Goal: Task Accomplishment & Management: Manage account settings

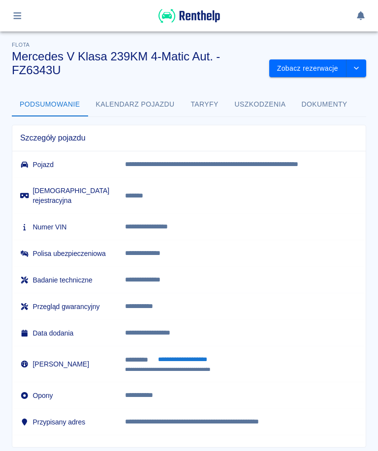
click at [325, 71] on button "Zobacz rezerwacje" at bounding box center [307, 68] width 77 height 18
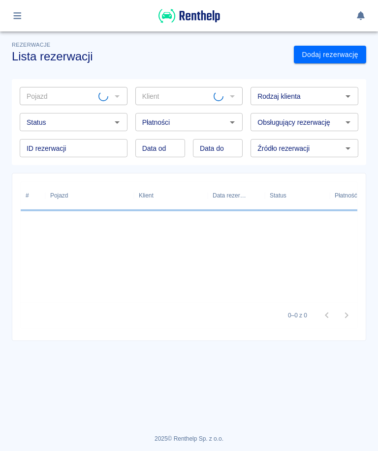
type input "Mercedes V Klasa 239KM 4-Matic Aut. - FZ6343U"
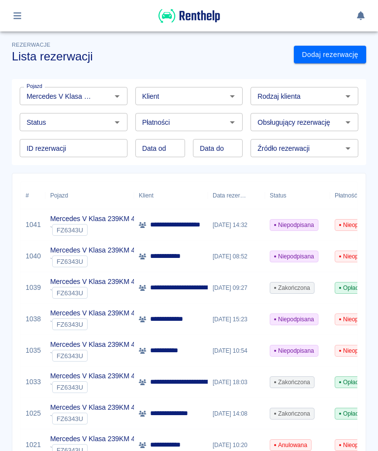
click at [51, 219] on p "Mercedes V Klasa 239KM 4-Matic Aut." at bounding box center [108, 219] width 117 height 10
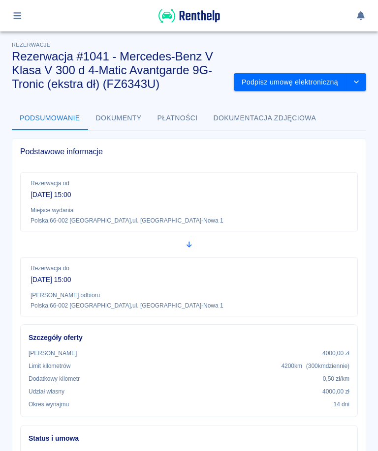
click at [88, 220] on p "[GEOGRAPHIC_DATA] , [STREET_ADDRESS] [GEOGRAPHIC_DATA]-Nowa 1" at bounding box center [188, 221] width 317 height 8
click at [277, 113] on button "Dokumentacja zdjęciowa" at bounding box center [265, 119] width 119 height 24
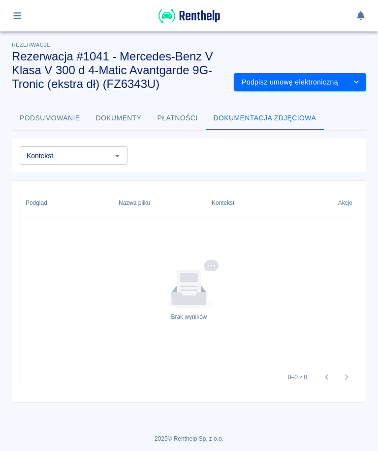
click at [40, 203] on div "Podgląd" at bounding box center [37, 203] width 22 height 28
click at [42, 153] on div "Kontekst Kontekst" at bounding box center [74, 156] width 108 height 18
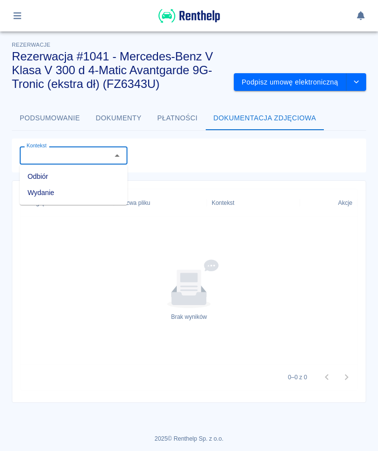
click at [34, 175] on li "Odbiór" at bounding box center [74, 177] width 108 height 16
type input "Odbiór"
click at [38, 202] on div "Podgląd" at bounding box center [37, 203] width 22 height 28
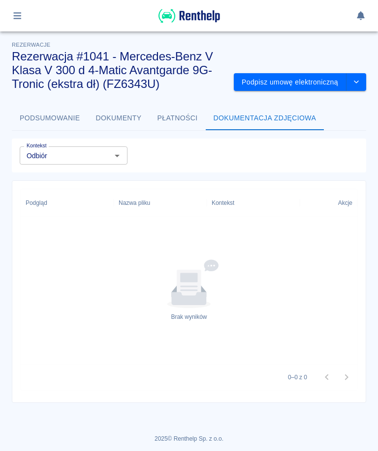
click at [297, 122] on button "Dokumentacja zdjęciowa" at bounding box center [265, 119] width 119 height 24
click at [38, 202] on div "Podgląd" at bounding box center [37, 203] width 22 height 28
click at [129, 201] on div "Nazwa pliku" at bounding box center [134, 203] width 31 height 28
click at [235, 209] on div "Kontekst" at bounding box center [252, 203] width 83 height 28
click at [113, 115] on button "Dokumenty" at bounding box center [118, 119] width 61 height 24
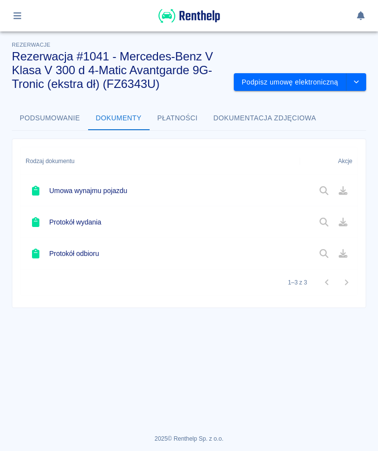
click at [329, 83] on button "Podpisz umowę elektroniczną" at bounding box center [290, 82] width 113 height 18
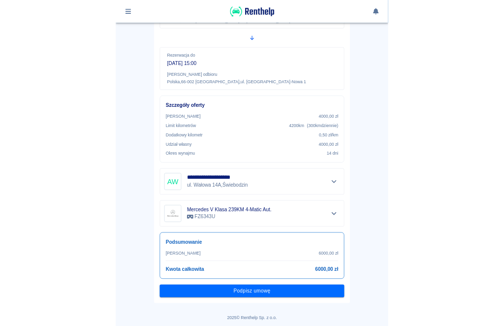
scroll to position [149, 0]
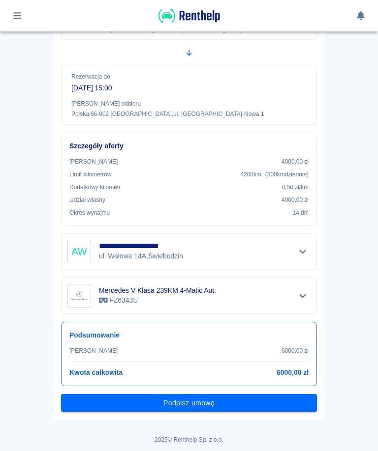
click at [233, 394] on button "Podpisz umowę" at bounding box center [189, 403] width 256 height 18
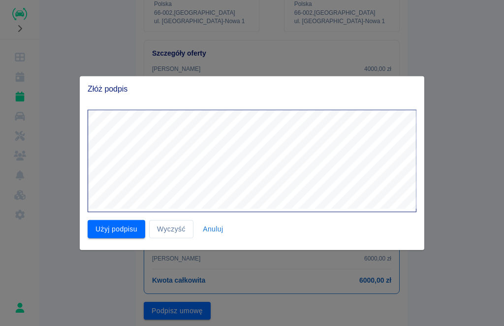
click at [118, 227] on button "Użyj podpisu" at bounding box center [117, 229] width 58 height 18
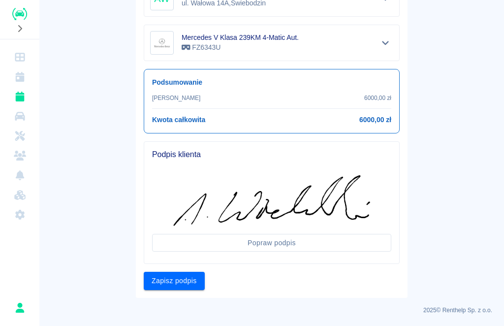
scroll to position [309, 0]
click at [180, 282] on button "Zapisz podpis" at bounding box center [174, 281] width 61 height 18
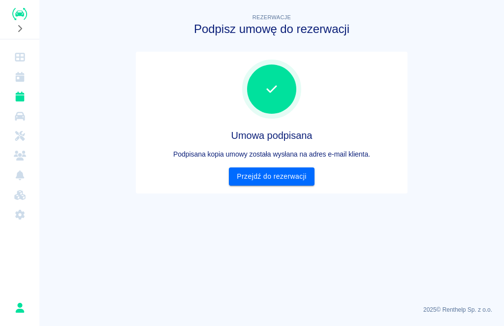
click at [278, 179] on link "Przejdź do rezerwacji" at bounding box center [271, 176] width 85 height 18
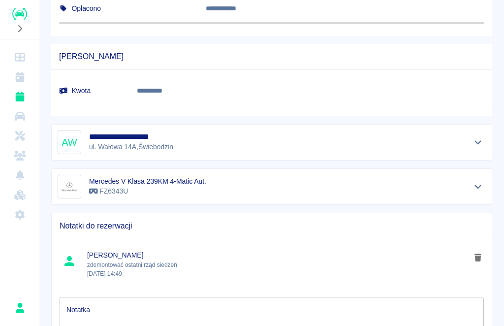
scroll to position [596, 0]
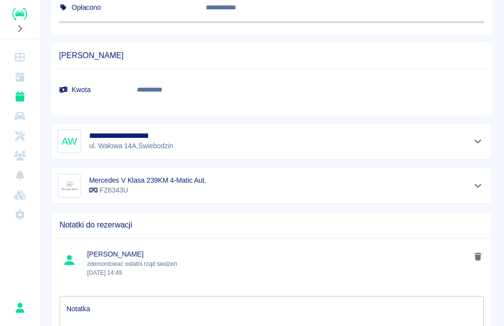
click at [151, 180] on h6 "Mercedes V Klasa 239KM 4-Matic Aut." at bounding box center [147, 180] width 117 height 10
click at [90, 188] on icon at bounding box center [93, 189] width 9 height 5
click at [377, 188] on button "Pokaż szczegóły" at bounding box center [478, 185] width 16 height 14
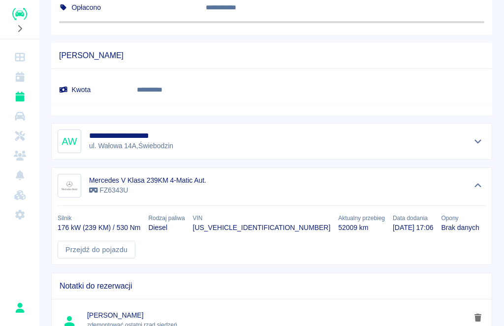
click at [232, 75] on div "**********" at bounding box center [271, 92] width 441 height 46
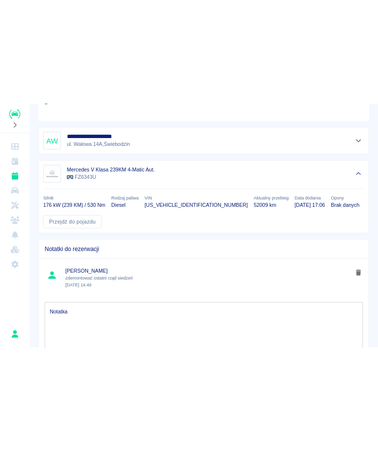
scroll to position [688, 0]
